Goal: Task Accomplishment & Management: Complete application form

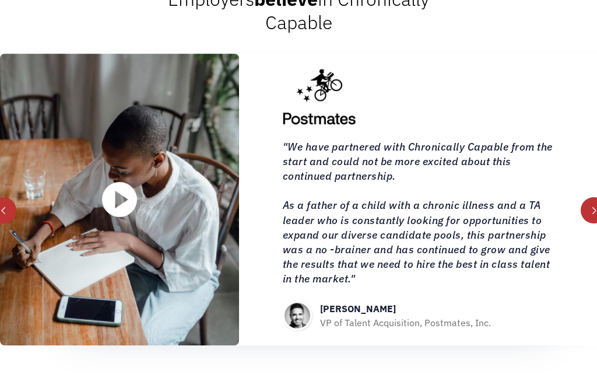
scroll to position [1264, 0]
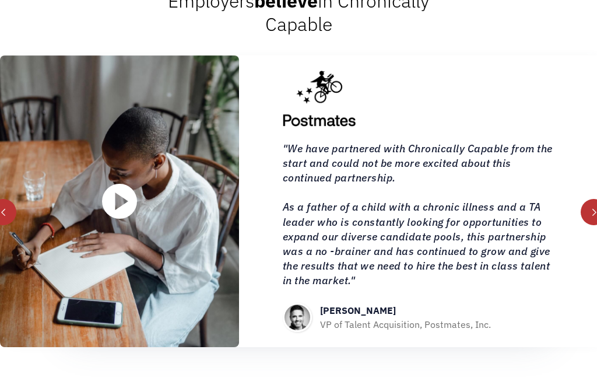
click at [591, 216] on div "next slide" at bounding box center [594, 212] width 8 height 8
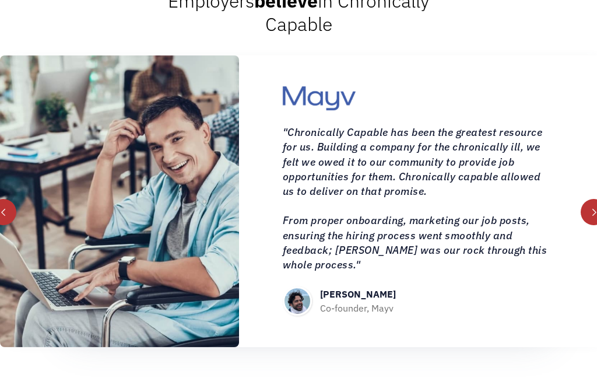
click at [595, 225] on div "next slide" at bounding box center [594, 212] width 26 height 26
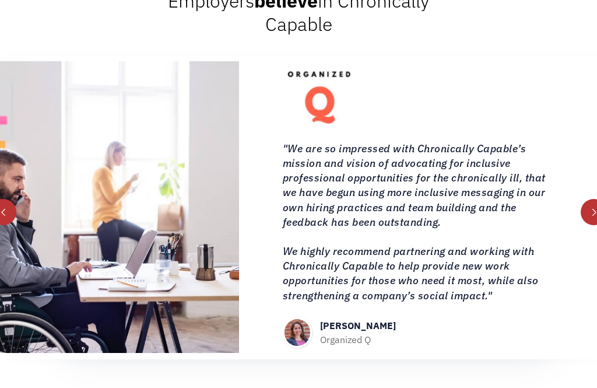
click at [588, 225] on div "next slide" at bounding box center [594, 212] width 26 height 26
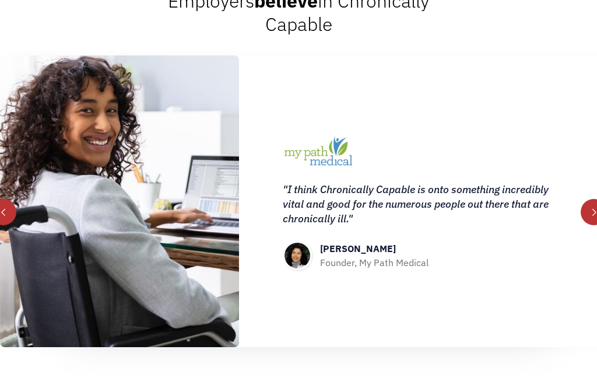
click at [594, 225] on div "next slide" at bounding box center [594, 212] width 26 height 26
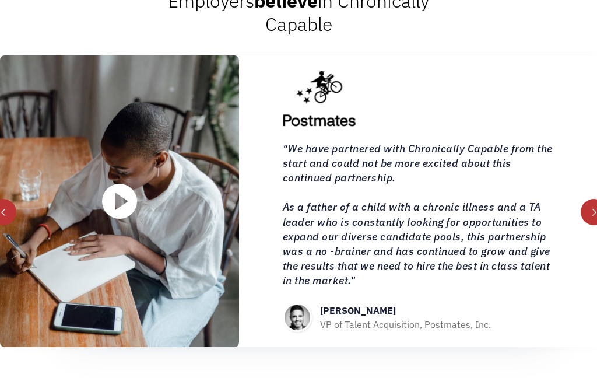
click at [594, 225] on div "next slide" at bounding box center [594, 212] width 26 height 26
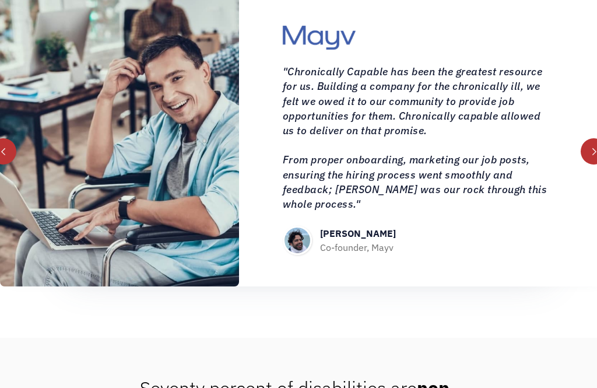
scroll to position [1325, 0]
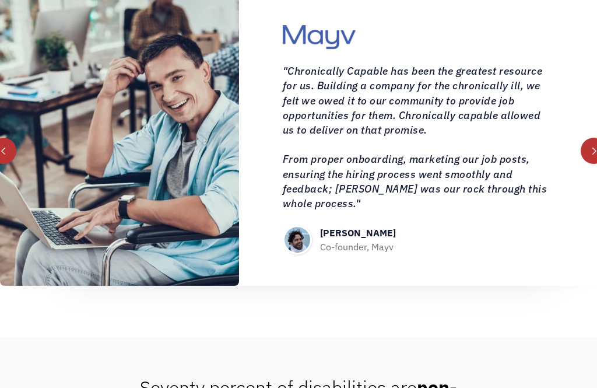
click at [595, 156] on div "next slide" at bounding box center [594, 152] width 8 height 8
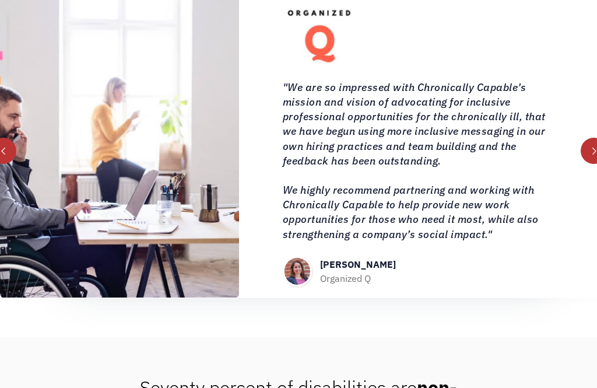
click at [592, 164] on div "next slide" at bounding box center [594, 151] width 26 height 26
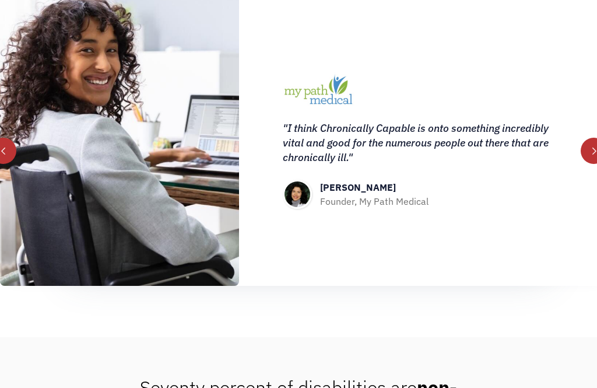
click at [586, 164] on div "next slide" at bounding box center [594, 151] width 26 height 26
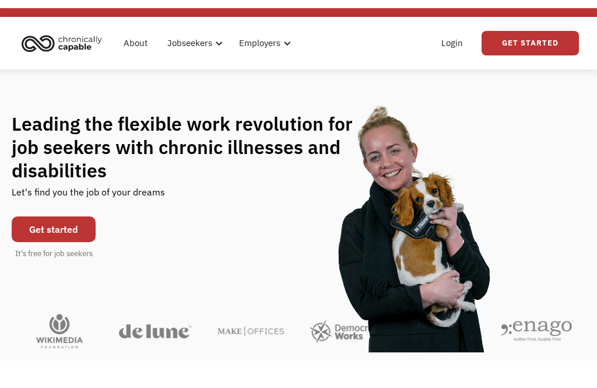
scroll to position [0, 0]
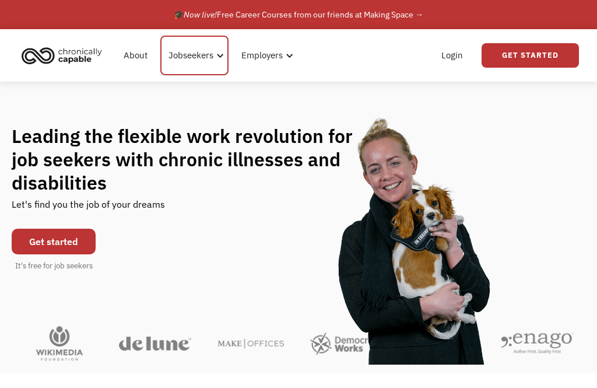
click at [202, 54] on div "Jobseekers" at bounding box center [191, 55] width 45 height 14
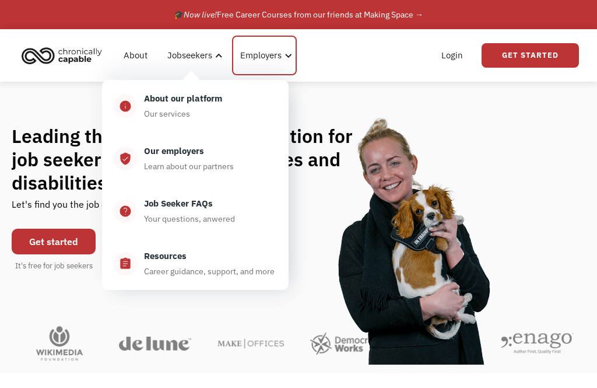
click at [279, 60] on div "Employers" at bounding box center [260, 55] width 41 height 14
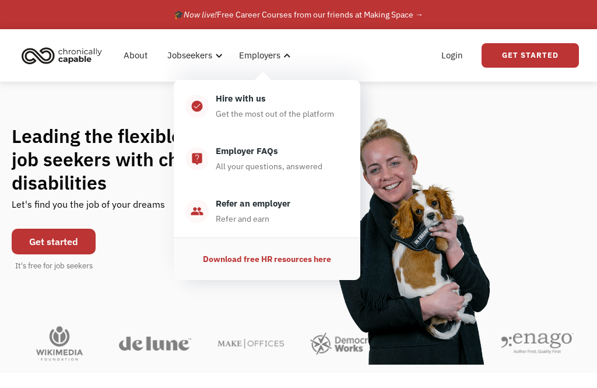
click at [462, 251] on div "Leading the flexible work revolution for job seekers with chronic illnesses and…" at bounding box center [299, 198] width 574 height 148
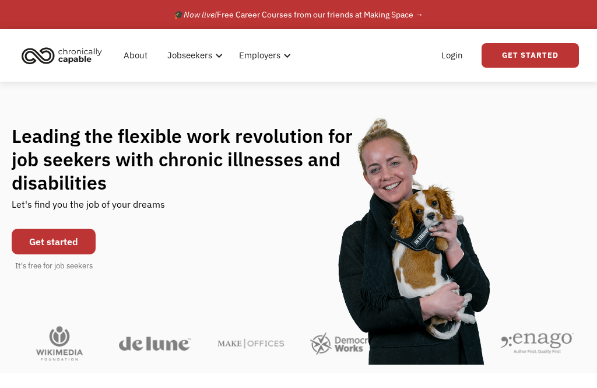
click at [532, 54] on link "Get Started" at bounding box center [530, 55] width 97 height 25
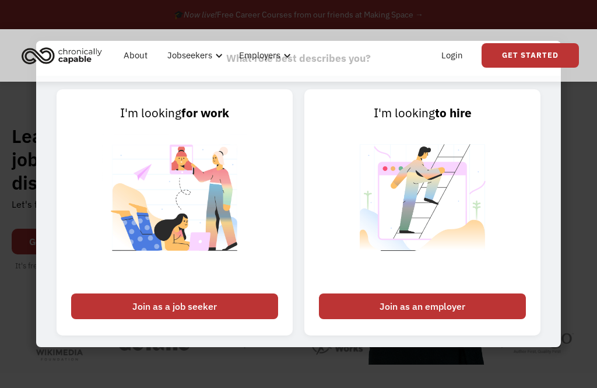
click at [218, 319] on div "Join as a job seeker" at bounding box center [174, 306] width 207 height 26
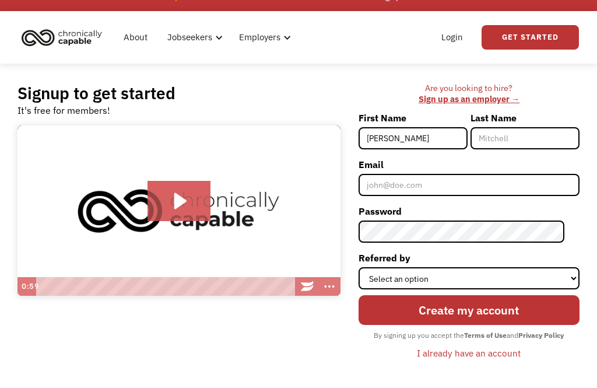
type input "Sarah"
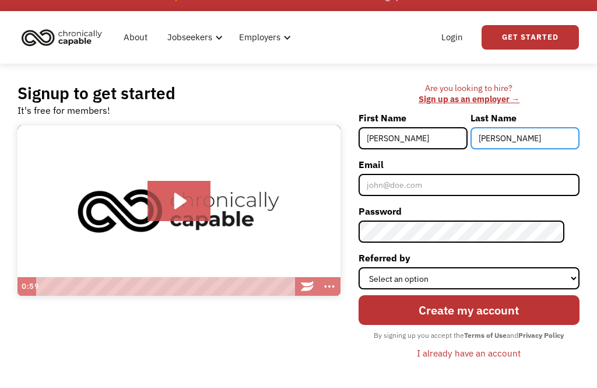
type input "Galloway"
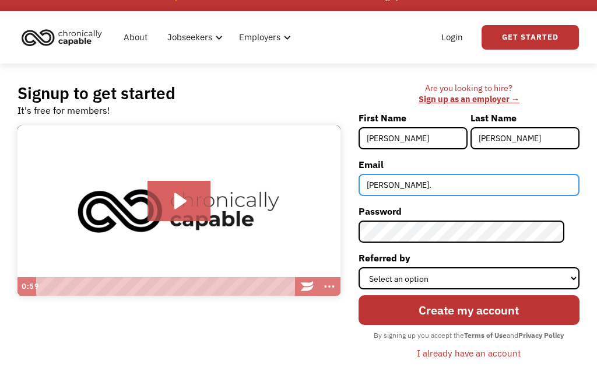
type input "sarah.galloway43@gmail.com"
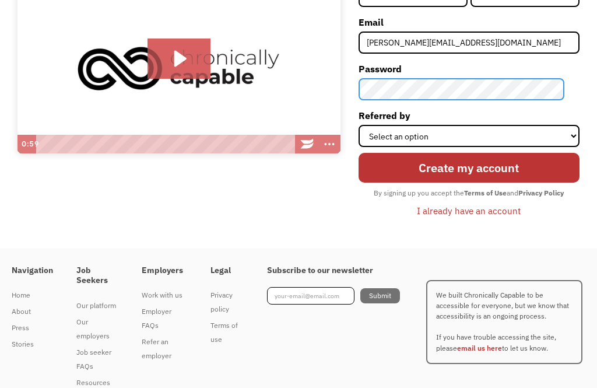
scroll to position [160, 0]
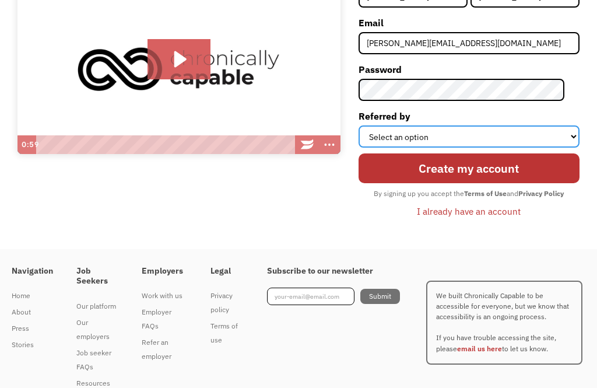
click at [579, 130] on select "Select an option Instagram Facebook Twitter Search Engine News Article Word of …" at bounding box center [469, 136] width 221 height 22
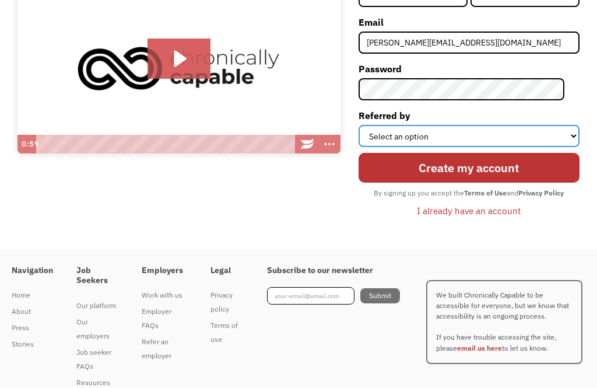
select select "Other"
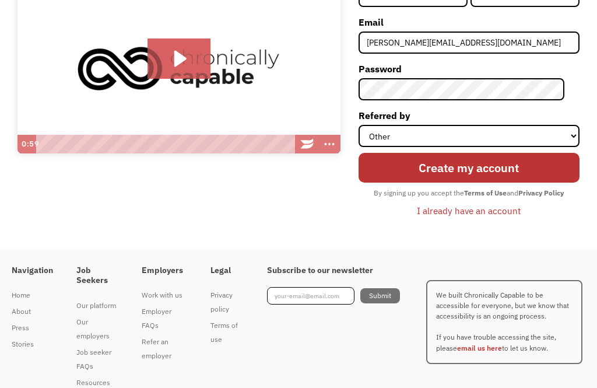
click at [530, 172] on input "Create my account" at bounding box center [469, 168] width 221 height 30
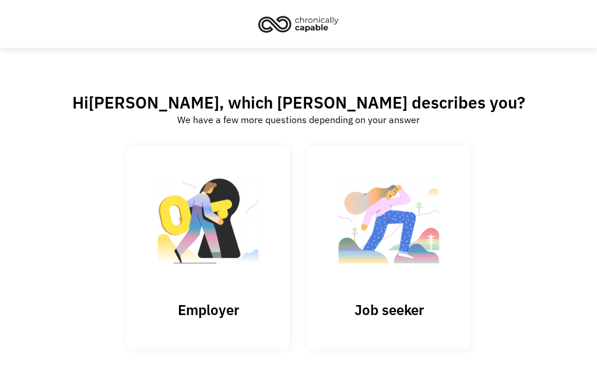
click at [352, 242] on img at bounding box center [389, 226] width 117 height 114
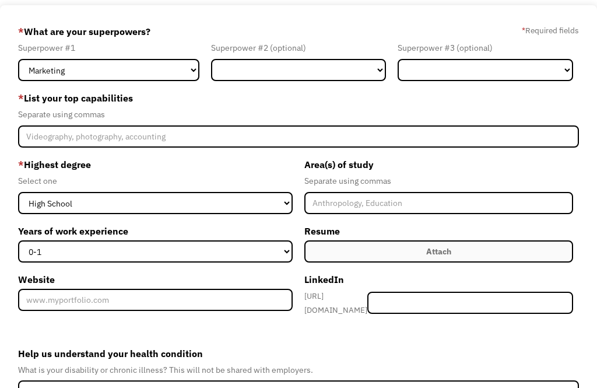
scroll to position [70, 0]
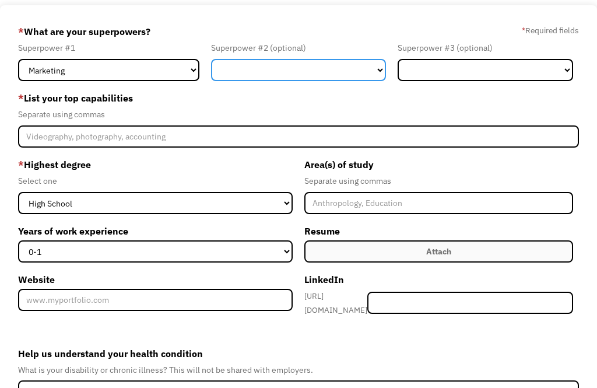
click at [368, 69] on select "Marketing Human Resources Finance Technology Operations Sales Industrial & Manu…" at bounding box center [299, 70] width 176 height 22
select select "Customer Service"
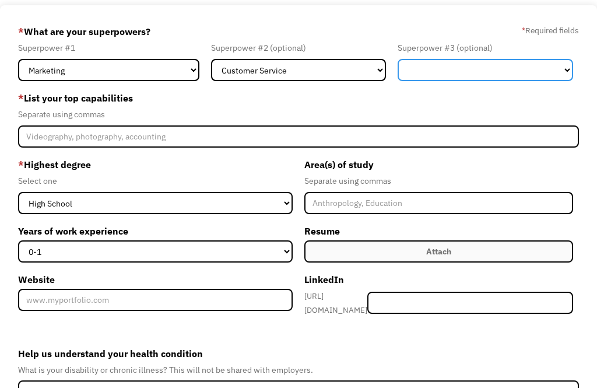
click at [474, 68] on select "Marketing Human Resources Finance Technology Operations Sales Industrial & Manu…" at bounding box center [486, 70] width 176 height 22
select select "Human Resources"
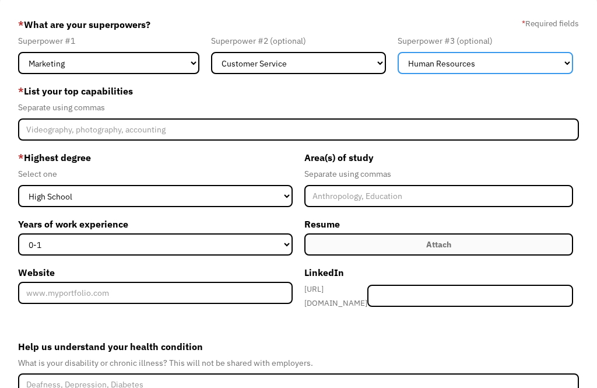
scroll to position [78, 0]
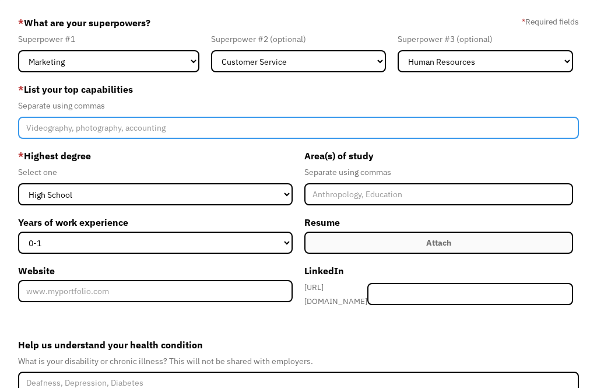
click at [417, 139] on input "Member-Create-Step1" at bounding box center [299, 128] width 562 height 22
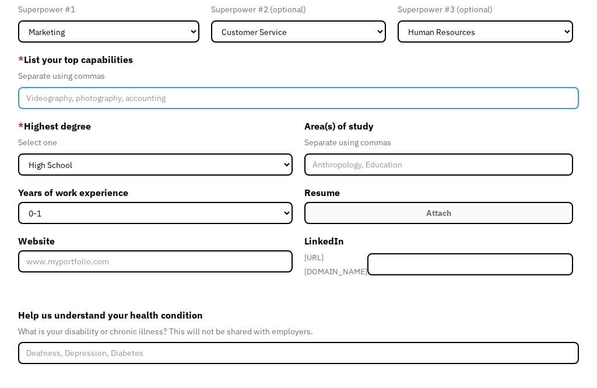
scroll to position [198, 0]
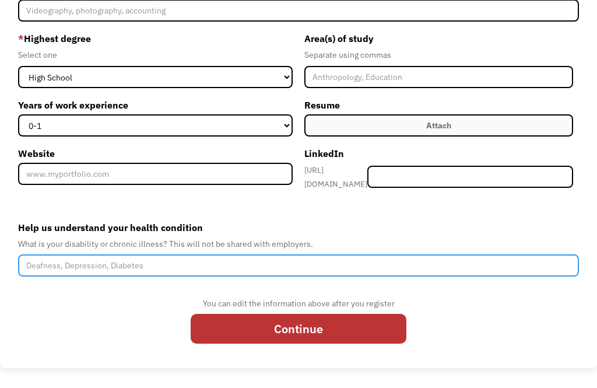
click at [326, 260] on input "Help us understand your health condition" at bounding box center [299, 266] width 562 height 22
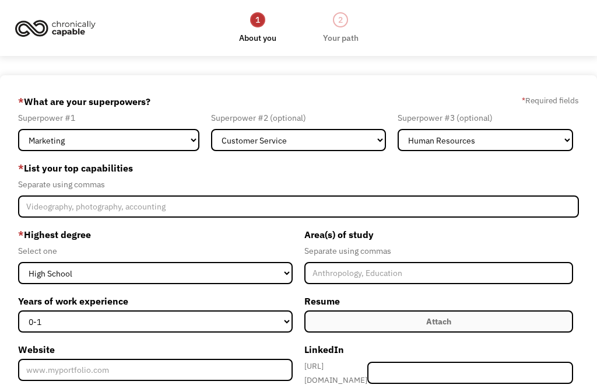
scroll to position [208, 0]
